Goal: Transaction & Acquisition: Register for event/course

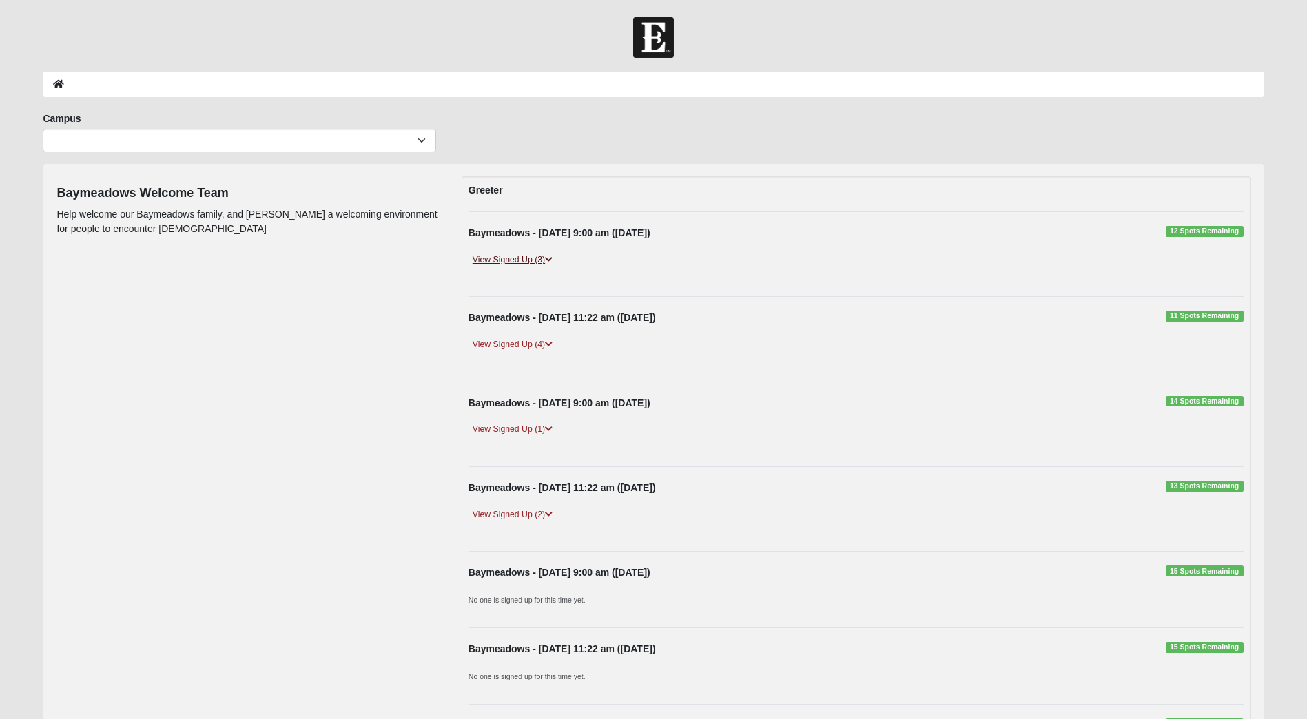
click at [550, 262] on icon at bounding box center [549, 260] width 8 height 8
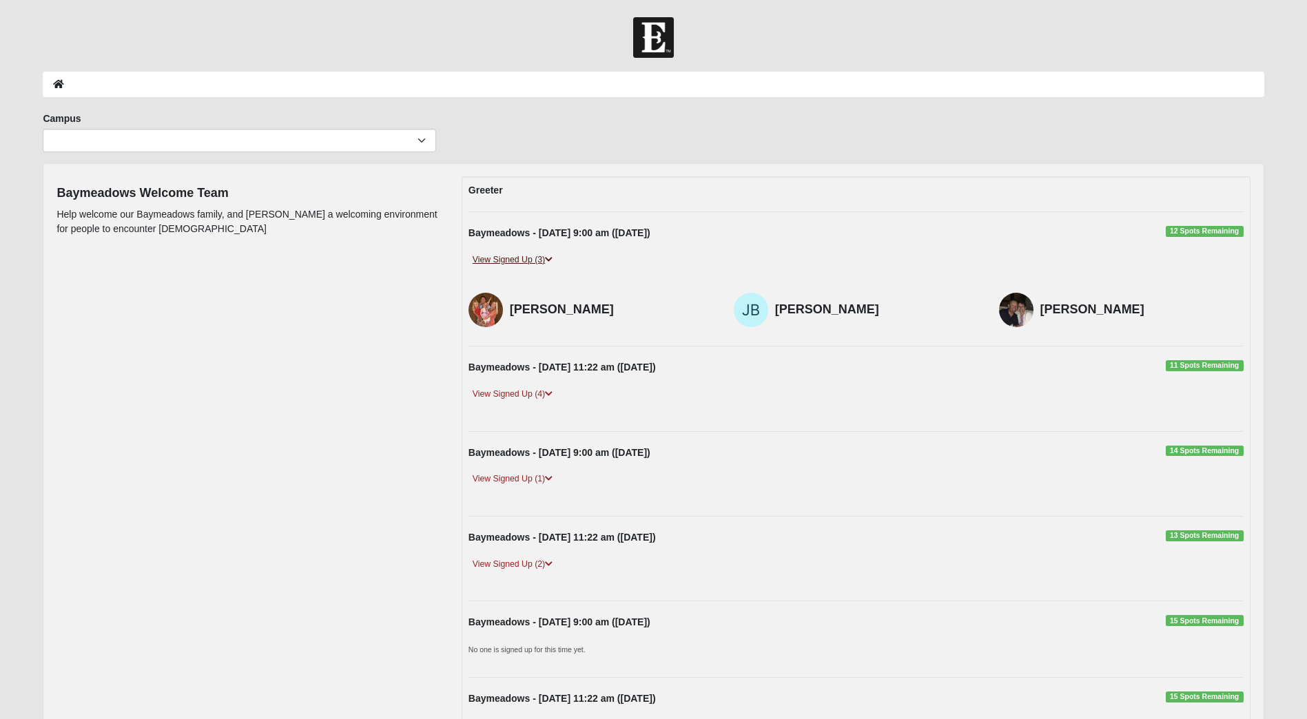
click at [550, 262] on icon at bounding box center [549, 260] width 8 height 8
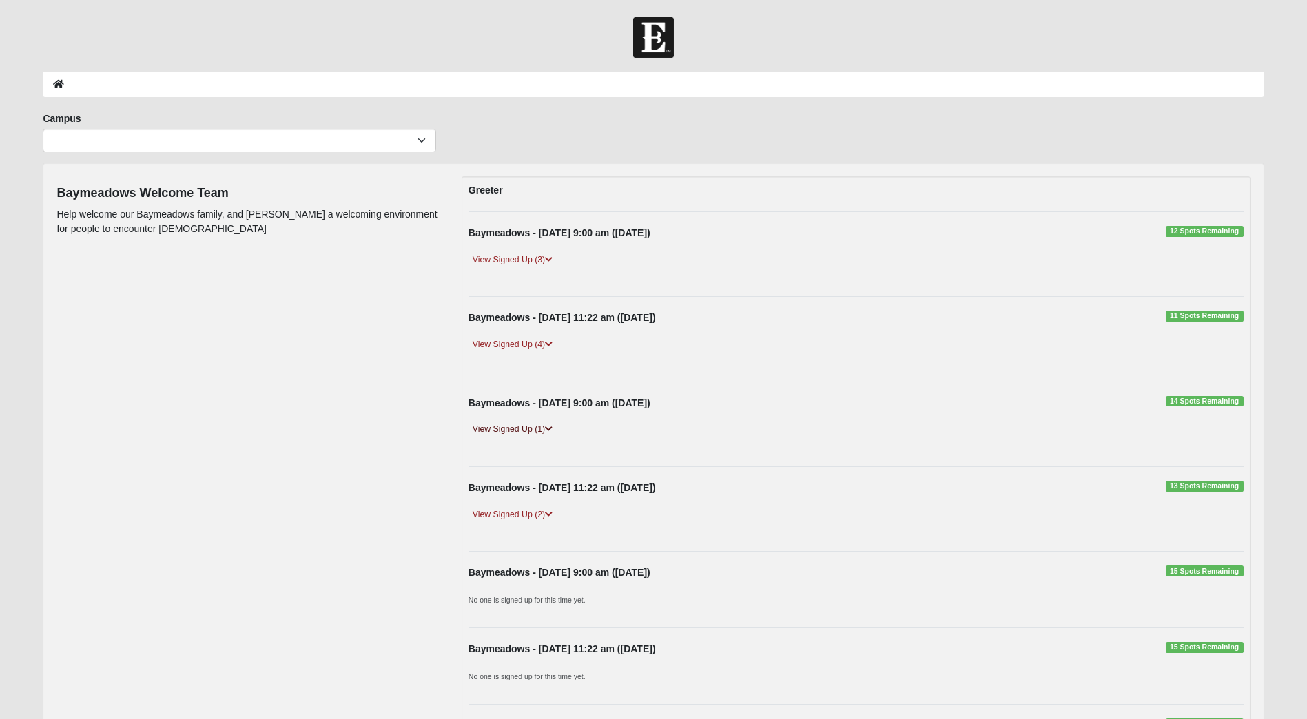
click at [550, 429] on icon at bounding box center [549, 429] width 8 height 8
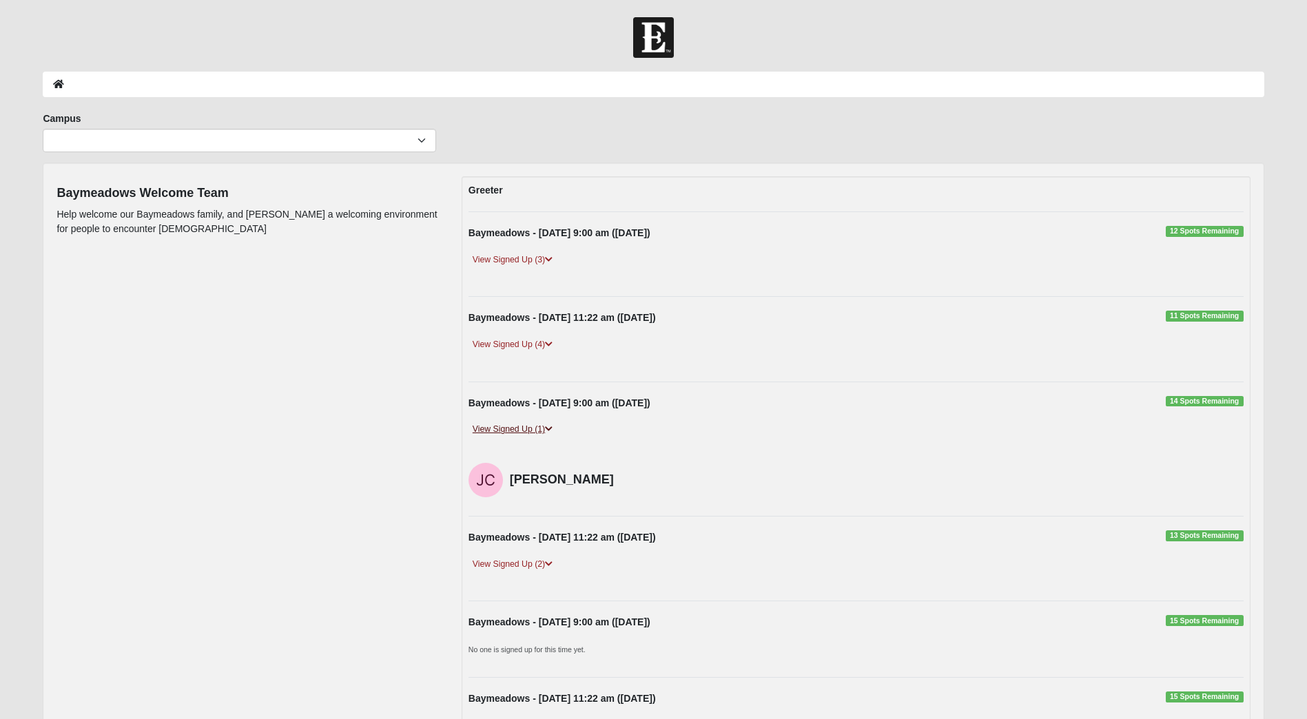
click at [550, 429] on icon at bounding box center [549, 429] width 8 height 8
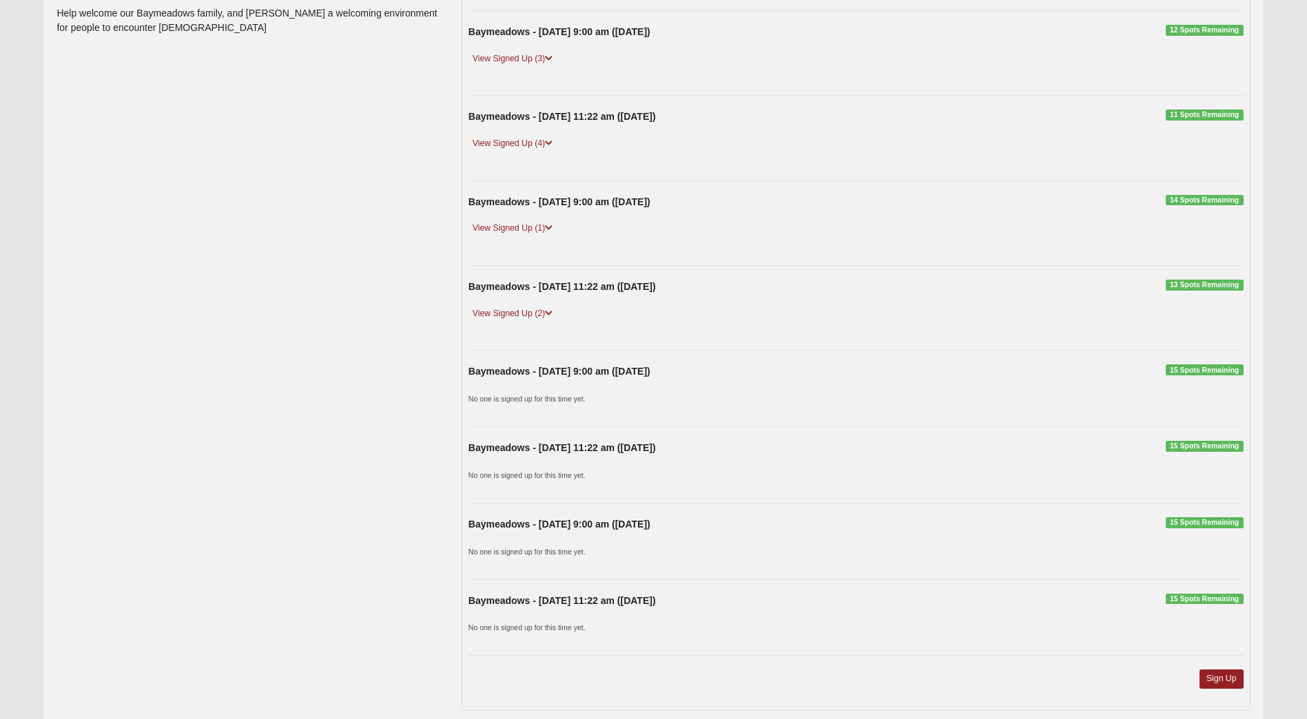
scroll to position [214, 0]
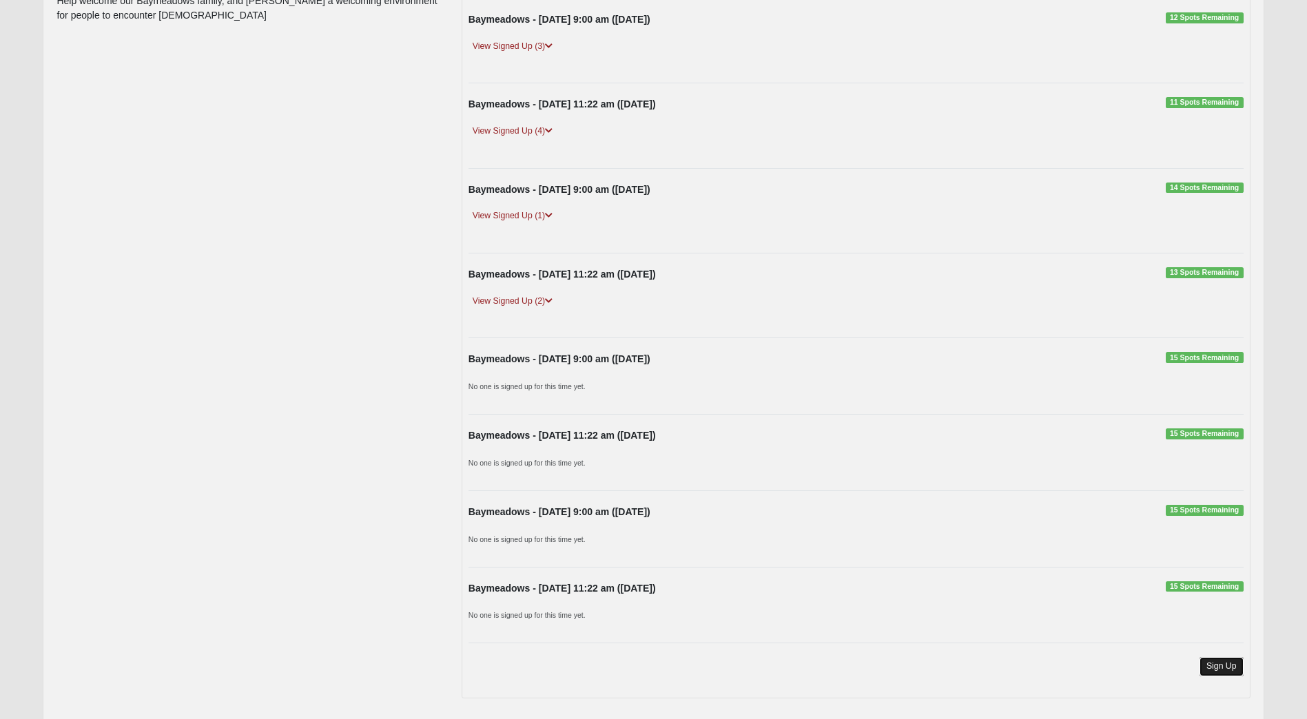
click at [1214, 666] on link "Sign Up" at bounding box center [1222, 666] width 44 height 19
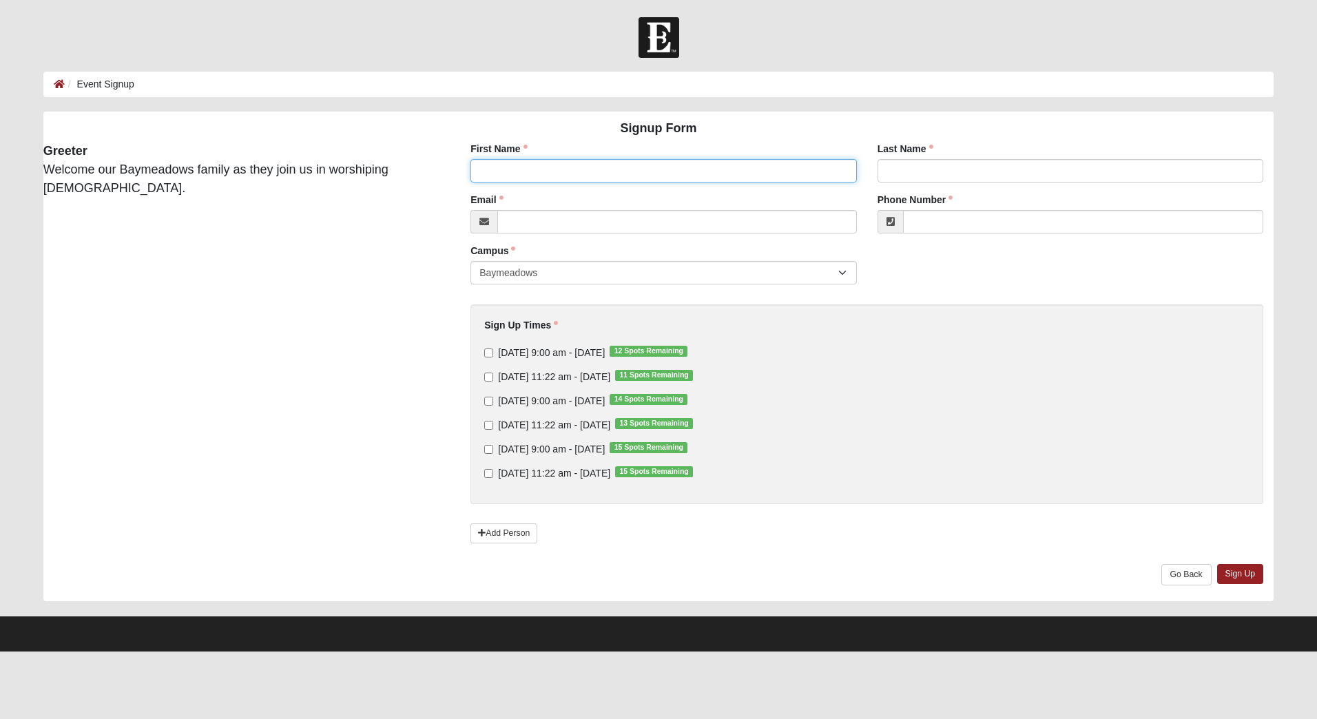
click at [528, 163] on input "First Name" at bounding box center [664, 170] width 386 height 23
type input "[PERSON_NAME]"
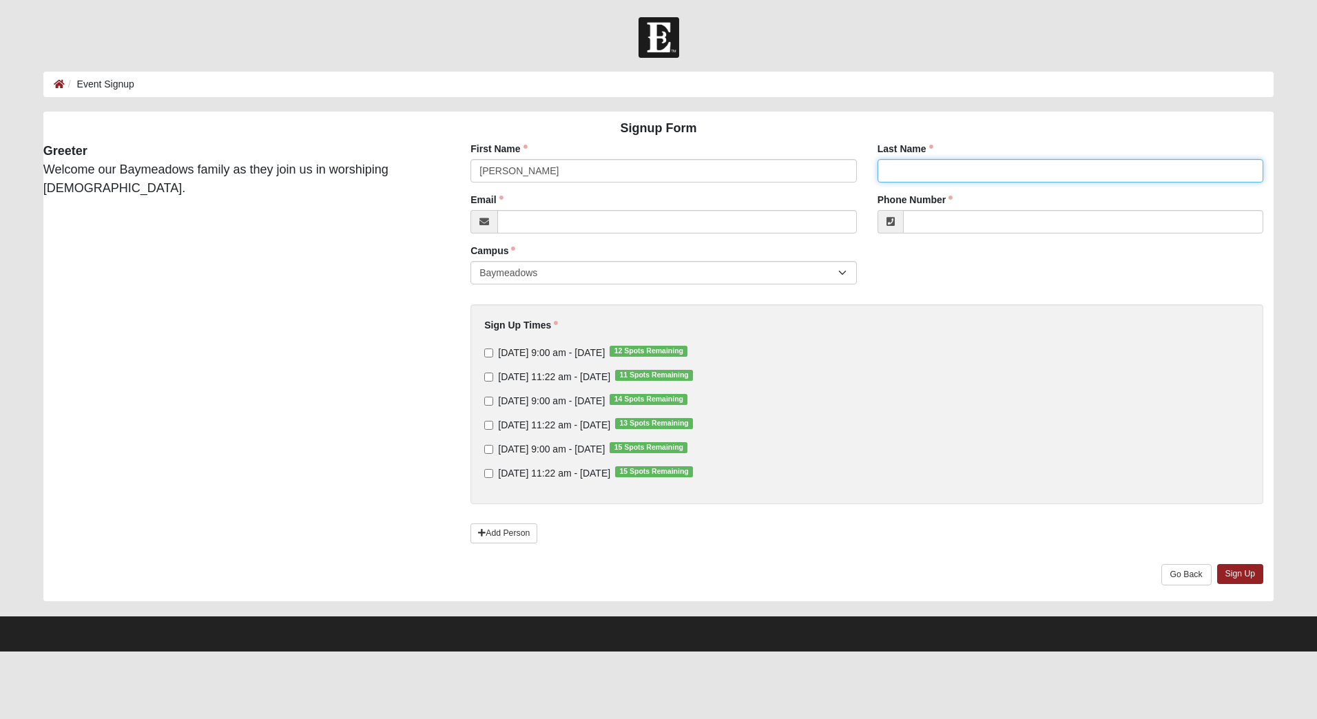
type input "Corey"
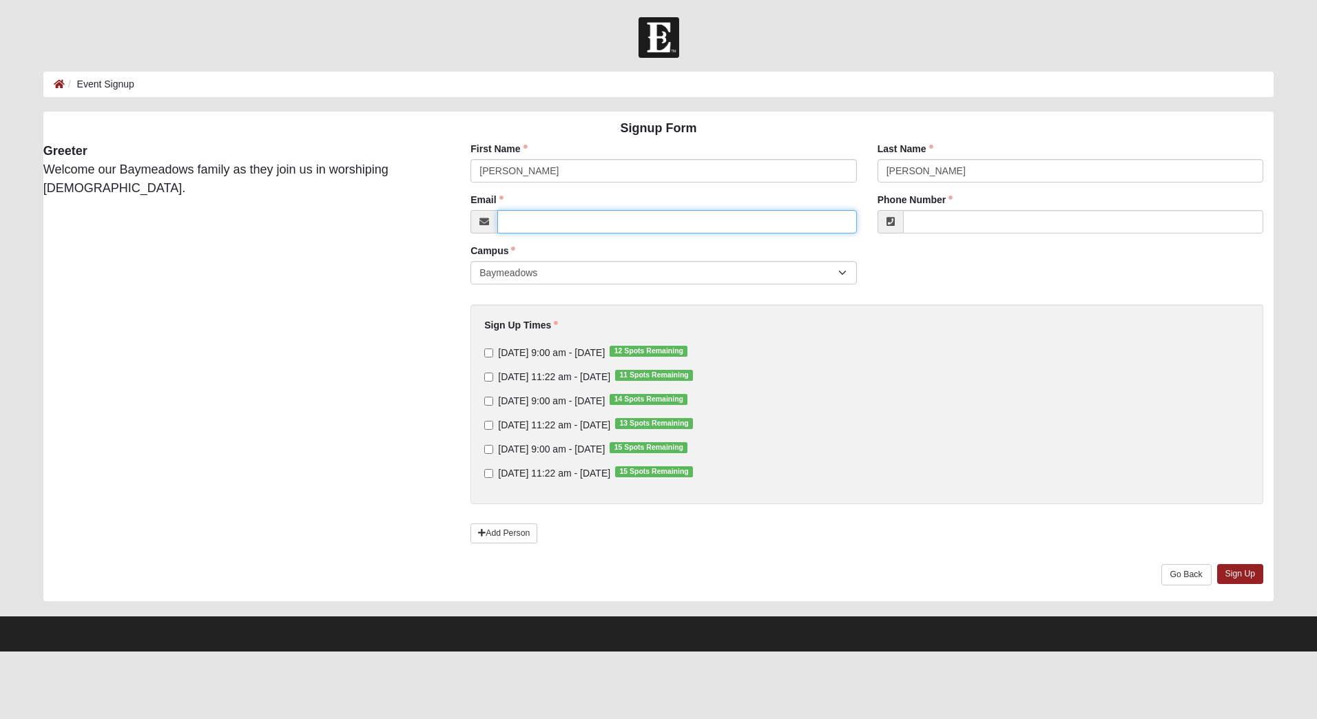
type input "jeffreyl.corey@gmail.com"
type input "(201) 207-7541"
click at [489, 450] on input "Sunday 9:00 am - Sep 21 2025 15 Spots Remaining" at bounding box center [488, 449] width 9 height 9
checkbox input "true"
click at [1235, 575] on link "Sign Up" at bounding box center [1241, 574] width 47 height 20
